Goal: Find specific page/section: Find specific page/section

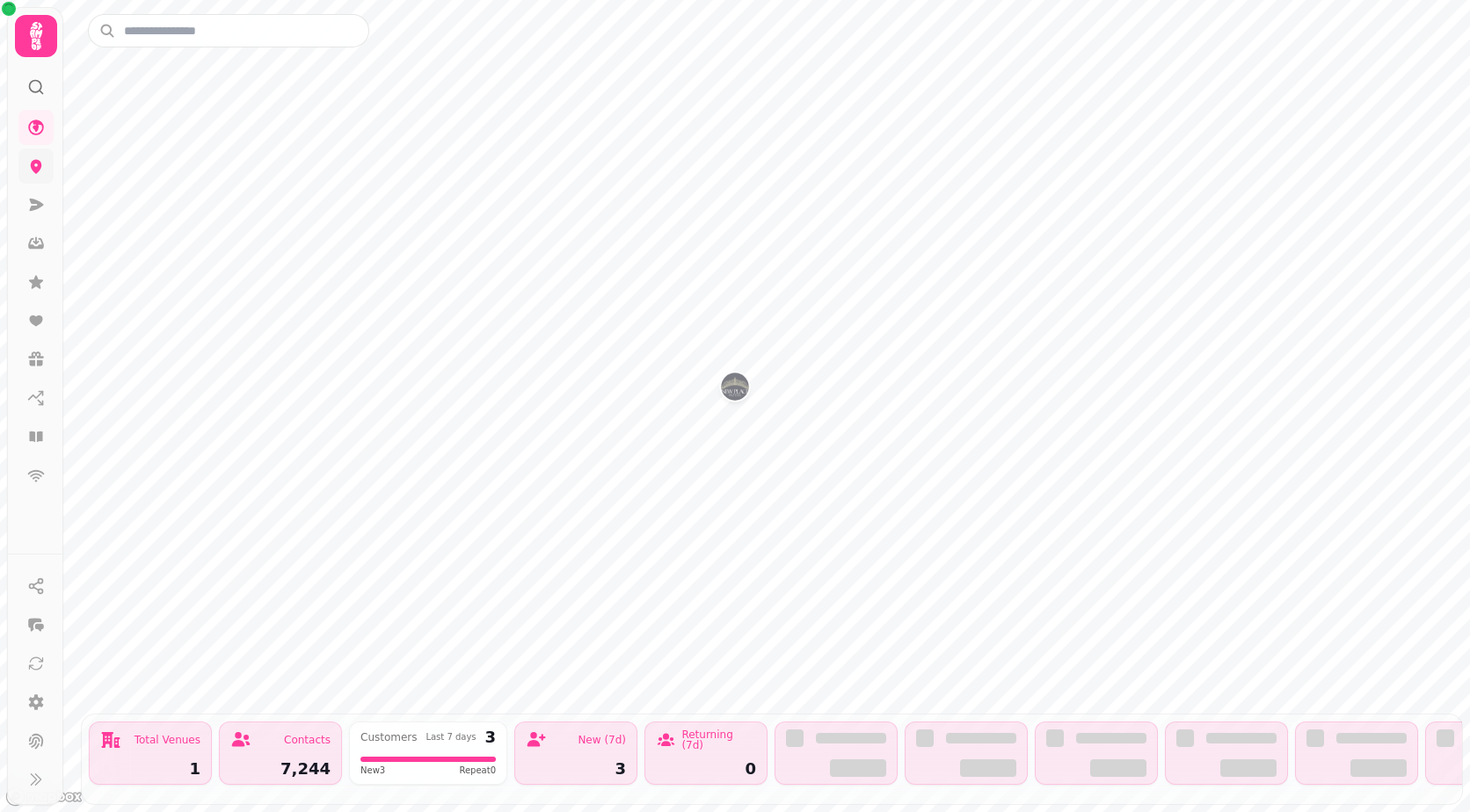
click at [35, 171] on icon at bounding box center [36, 166] width 11 height 14
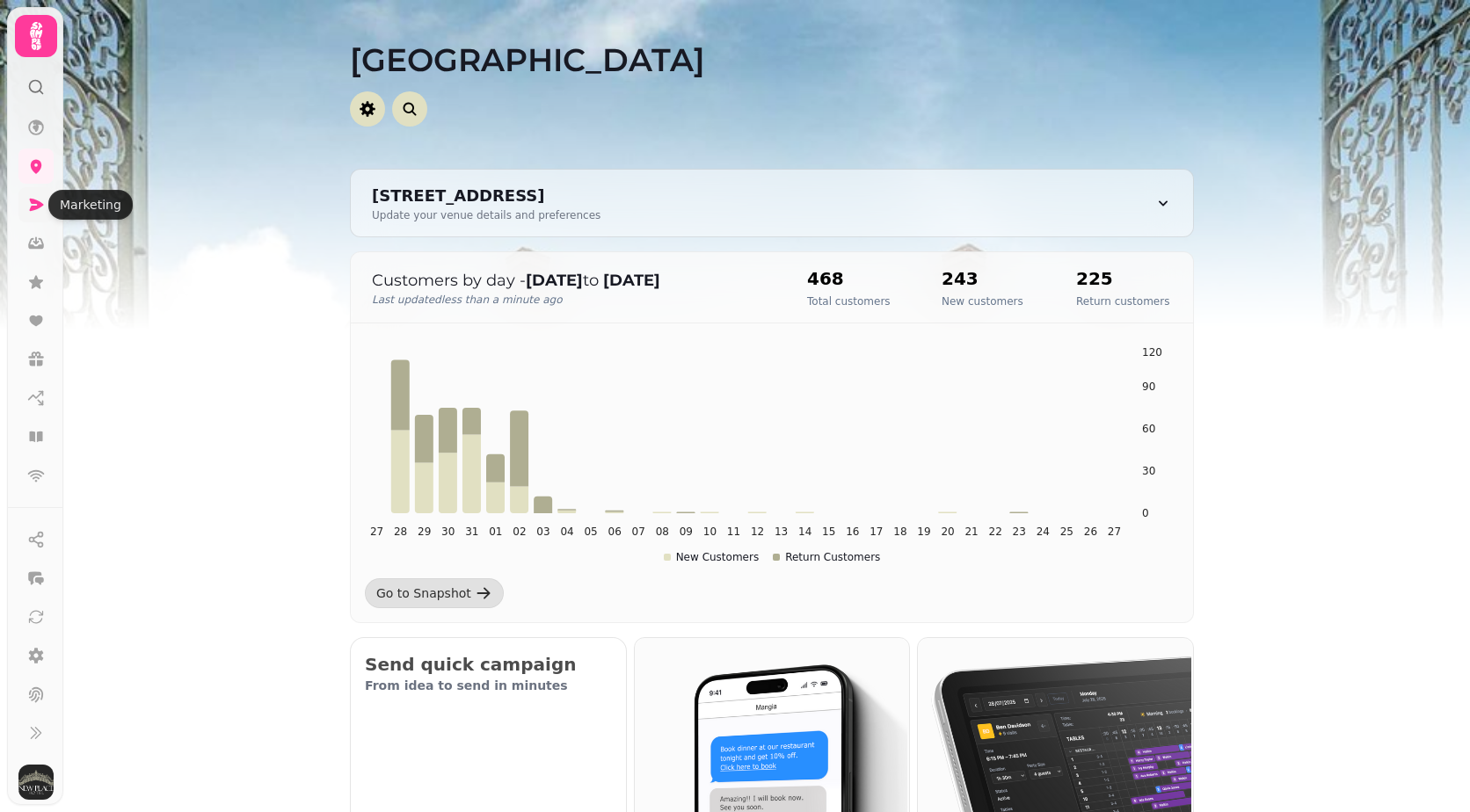
click at [30, 210] on icon at bounding box center [36, 205] width 14 height 12
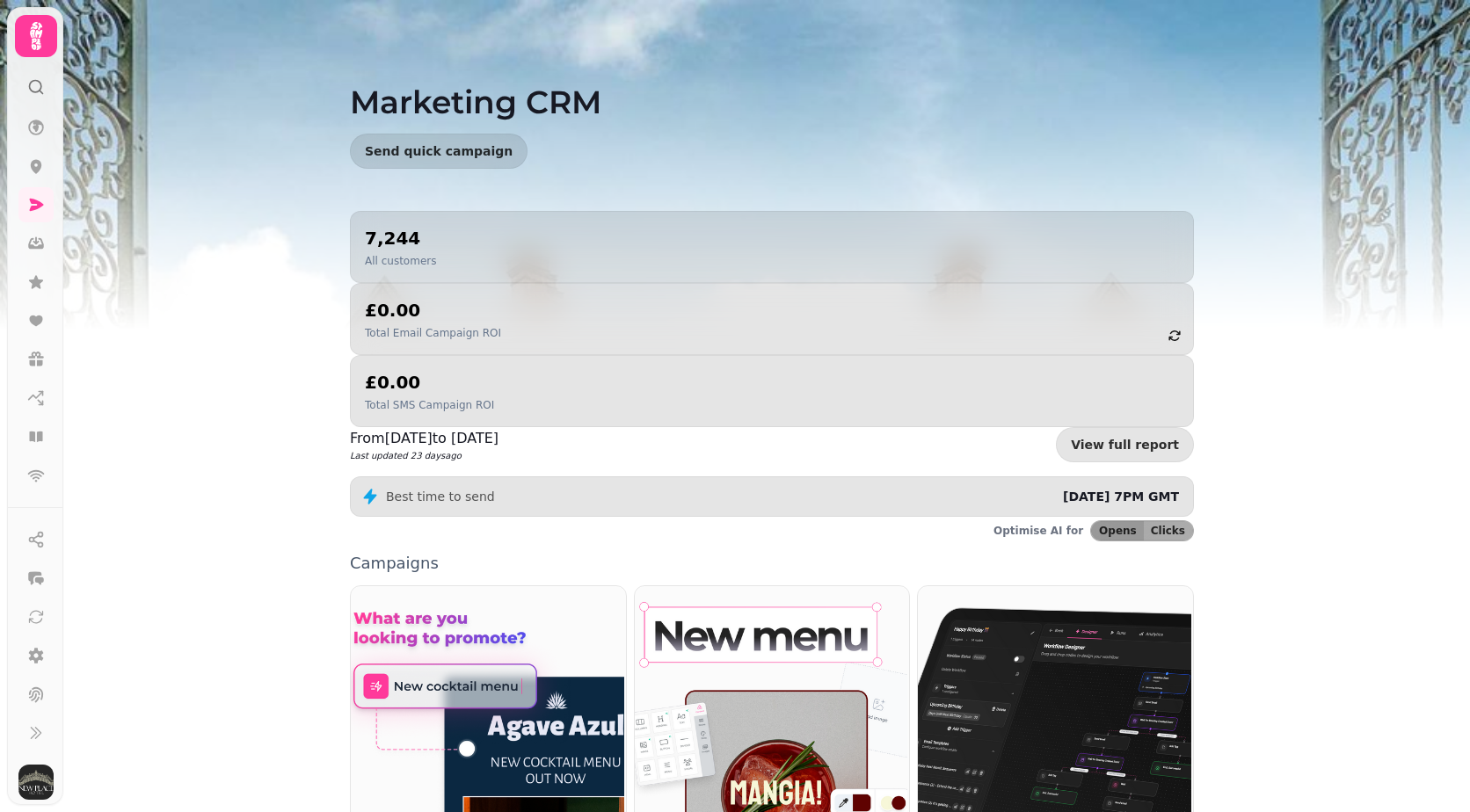
scroll to position [286, 0]
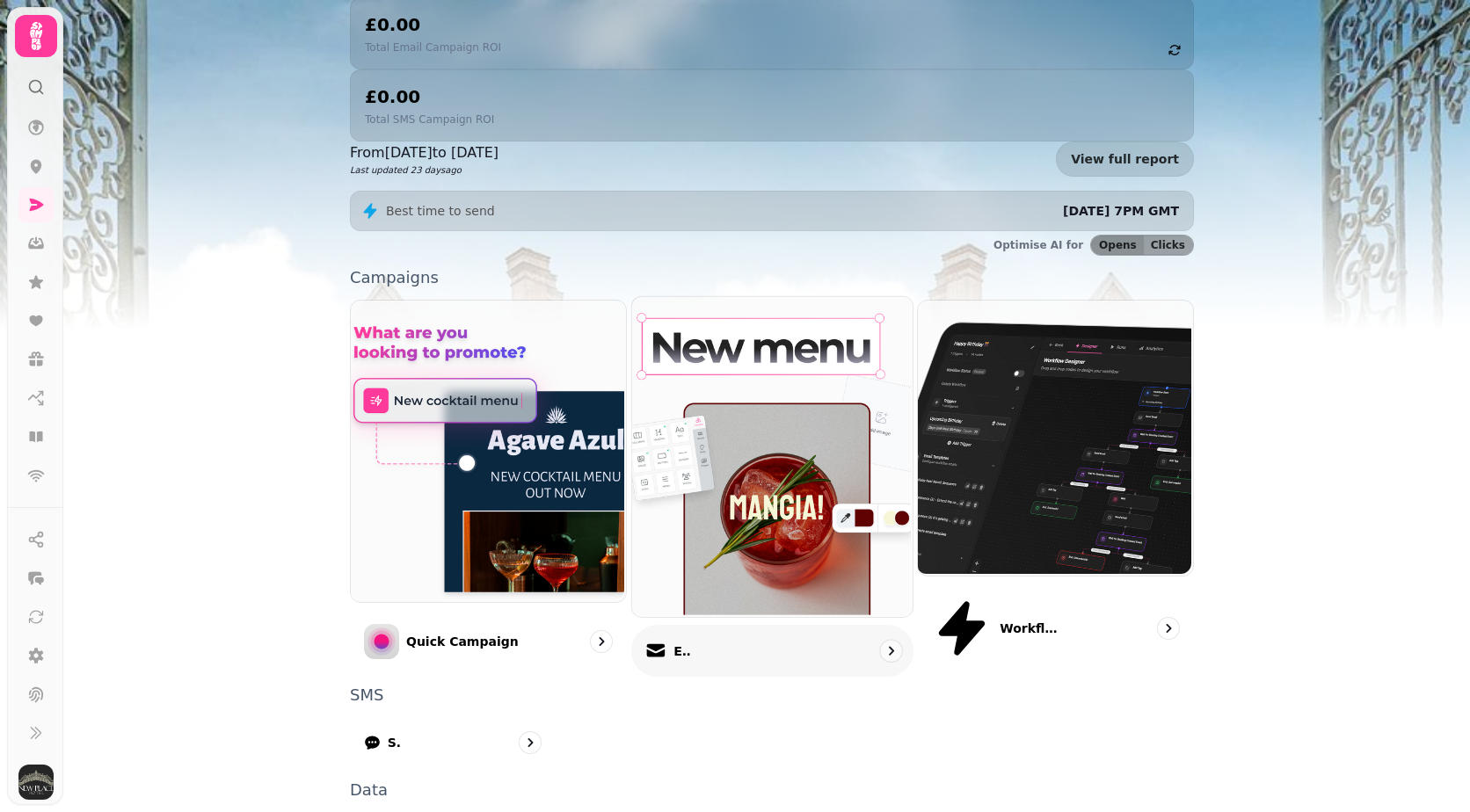
click at [741, 625] on div "Email" at bounding box center [771, 651] width 282 height 52
